Goal: Information Seeking & Learning: Learn about a topic

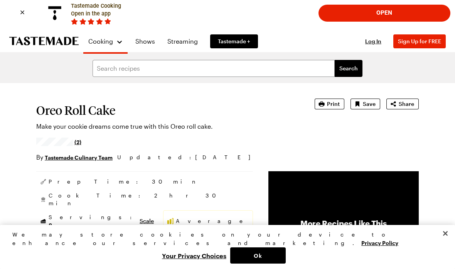
scroll to position [3, 0]
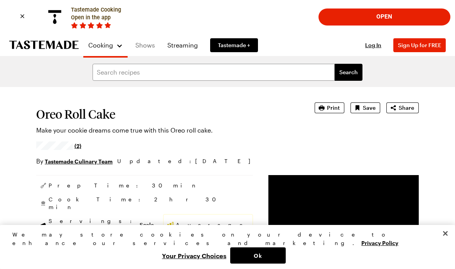
click at [145, 52] on link "Shows" at bounding box center [145, 45] width 29 height 22
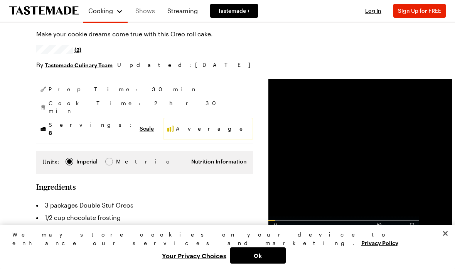
scroll to position [127, 0]
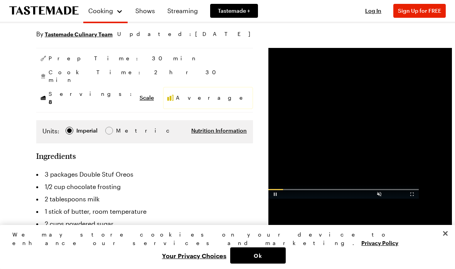
click at [417, 198] on div "Advertisement: 0:54" at bounding box center [344, 191] width 150 height 14
click at [413, 196] on div "Video Player" at bounding box center [413, 192] width 14 height 8
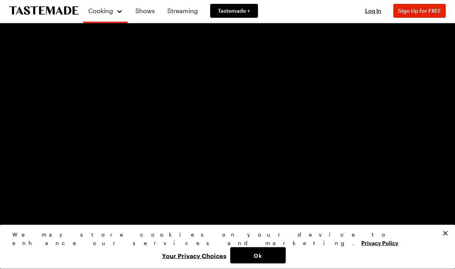
scroll to position [421, 0]
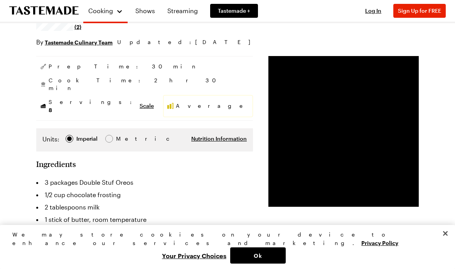
scroll to position [122, 0]
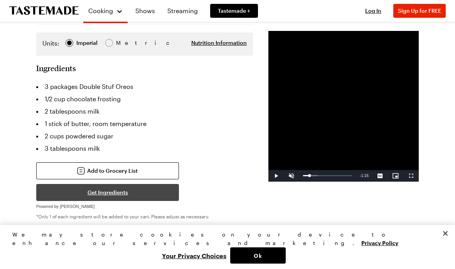
scroll to position [217, 0]
